Goal: Obtain resource: Obtain resource

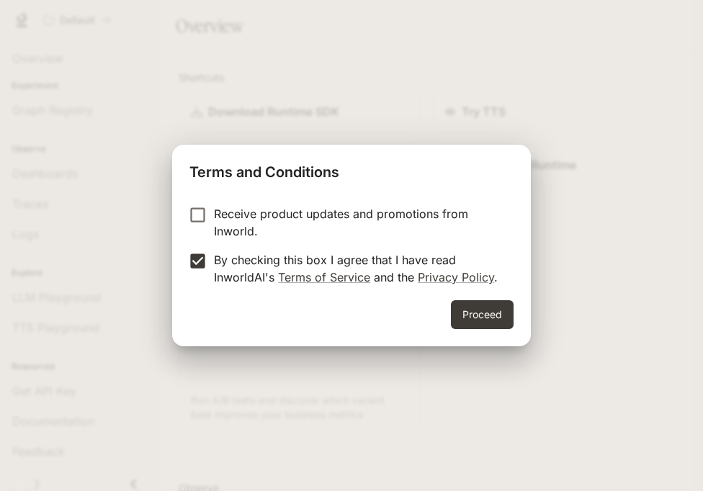
click at [479, 312] on button "Proceed" at bounding box center [482, 314] width 63 height 29
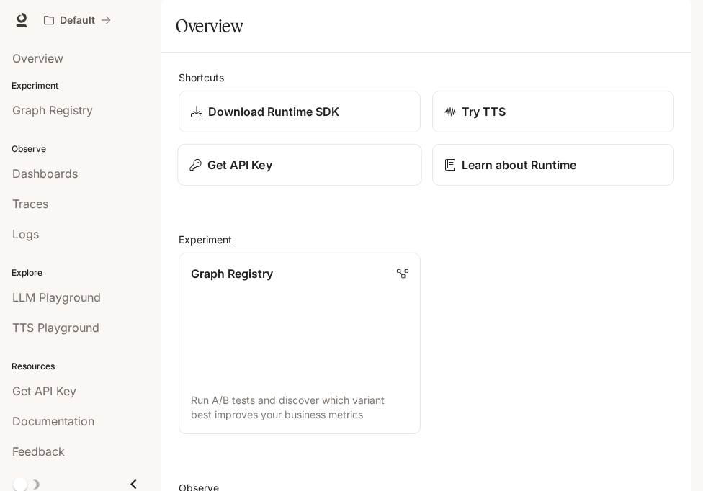
click at [241, 173] on p "Get API Key" at bounding box center [239, 164] width 65 height 17
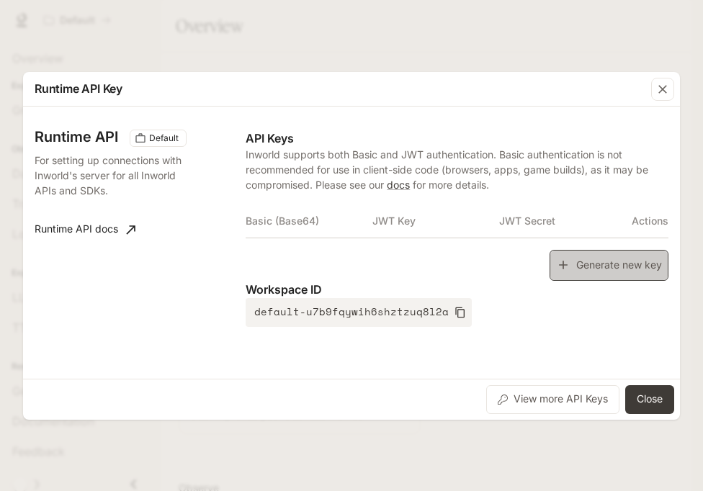
click at [565, 270] on icon "button" at bounding box center [563, 265] width 14 height 14
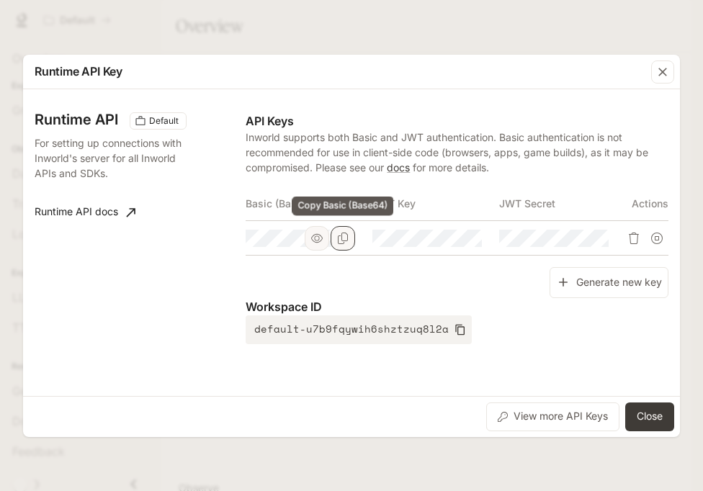
click at [338, 243] on icon "Copy Basic (Base64)" at bounding box center [343, 239] width 10 height 12
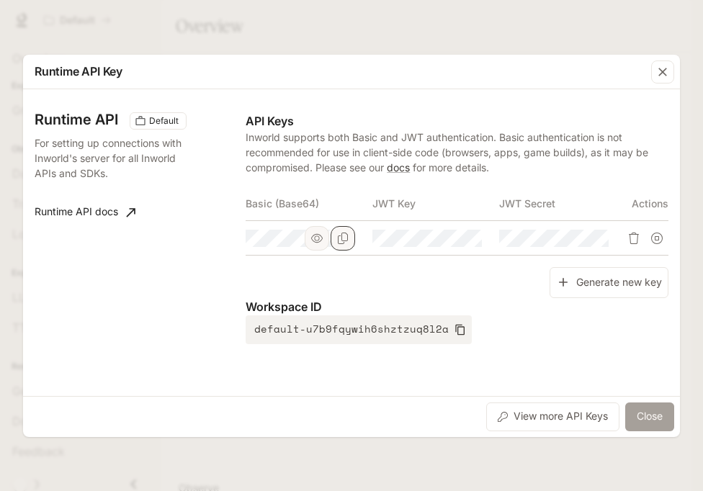
click at [658, 420] on button "Close" at bounding box center [649, 416] width 49 height 29
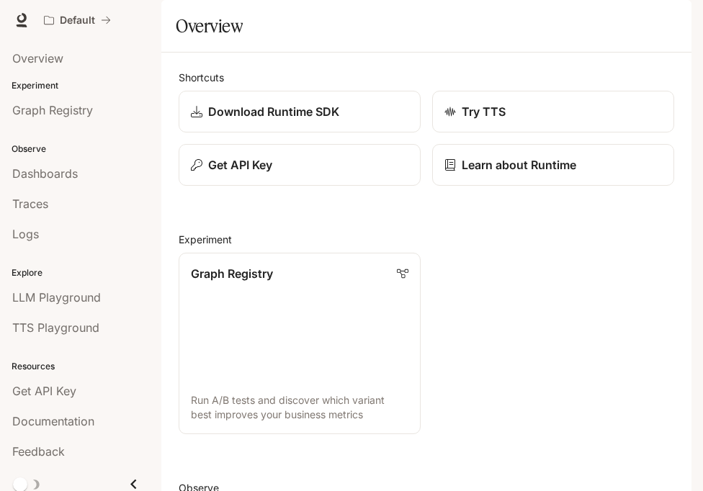
click at [672, 30] on button "button" at bounding box center [671, 20] width 29 height 29
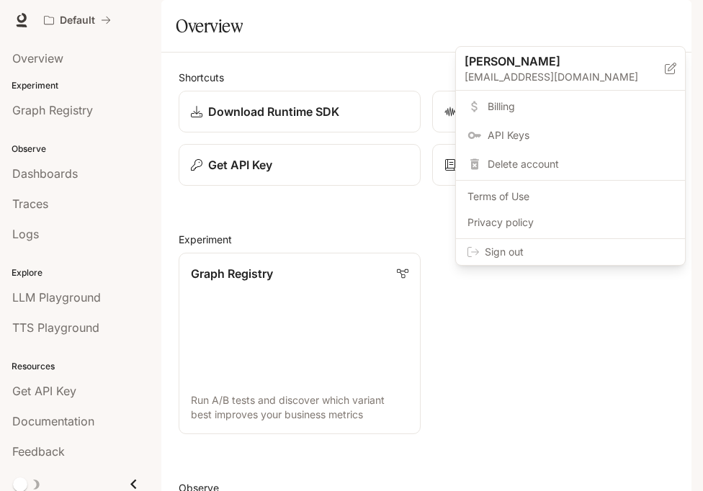
click at [616, 250] on span "Sign out" at bounding box center [578, 252] width 189 height 14
